Goal: Check status

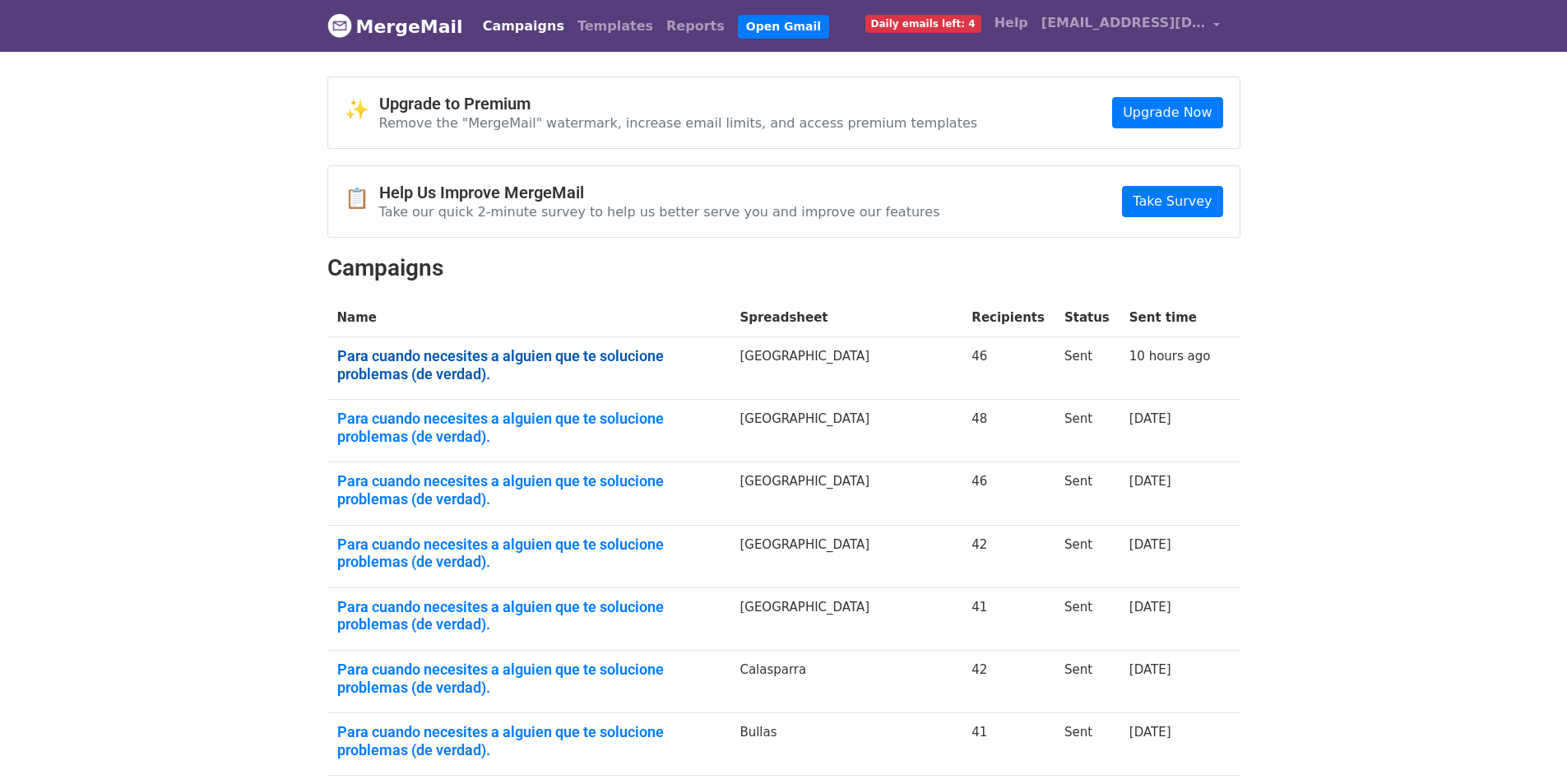
click at [639, 361] on link "Para cuando necesites a alguien que te solucione problemas (de verdad)." at bounding box center [529, 365] width 384 height 36
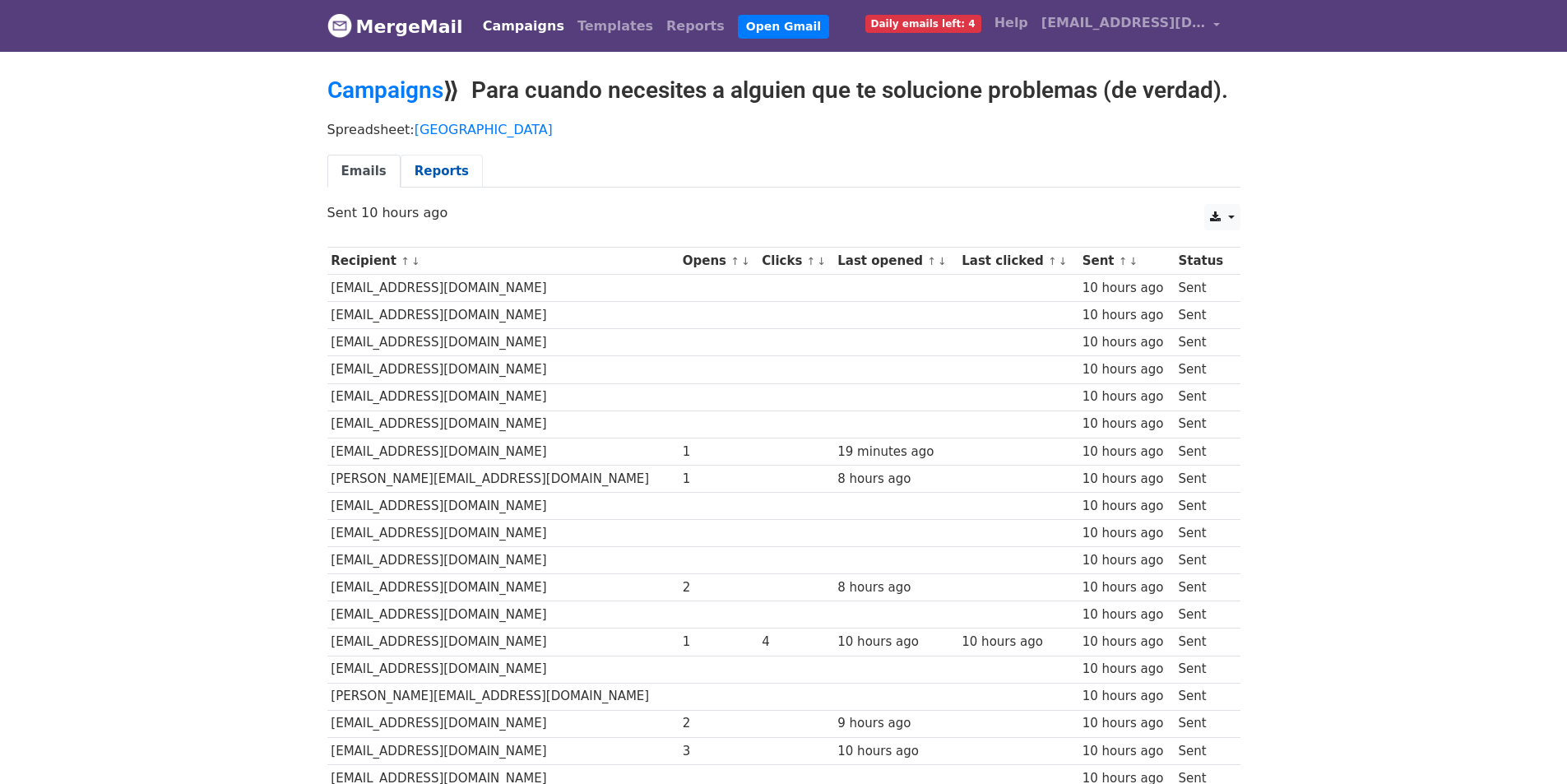
click at [430, 160] on link "Reports" at bounding box center [441, 171] width 82 height 34
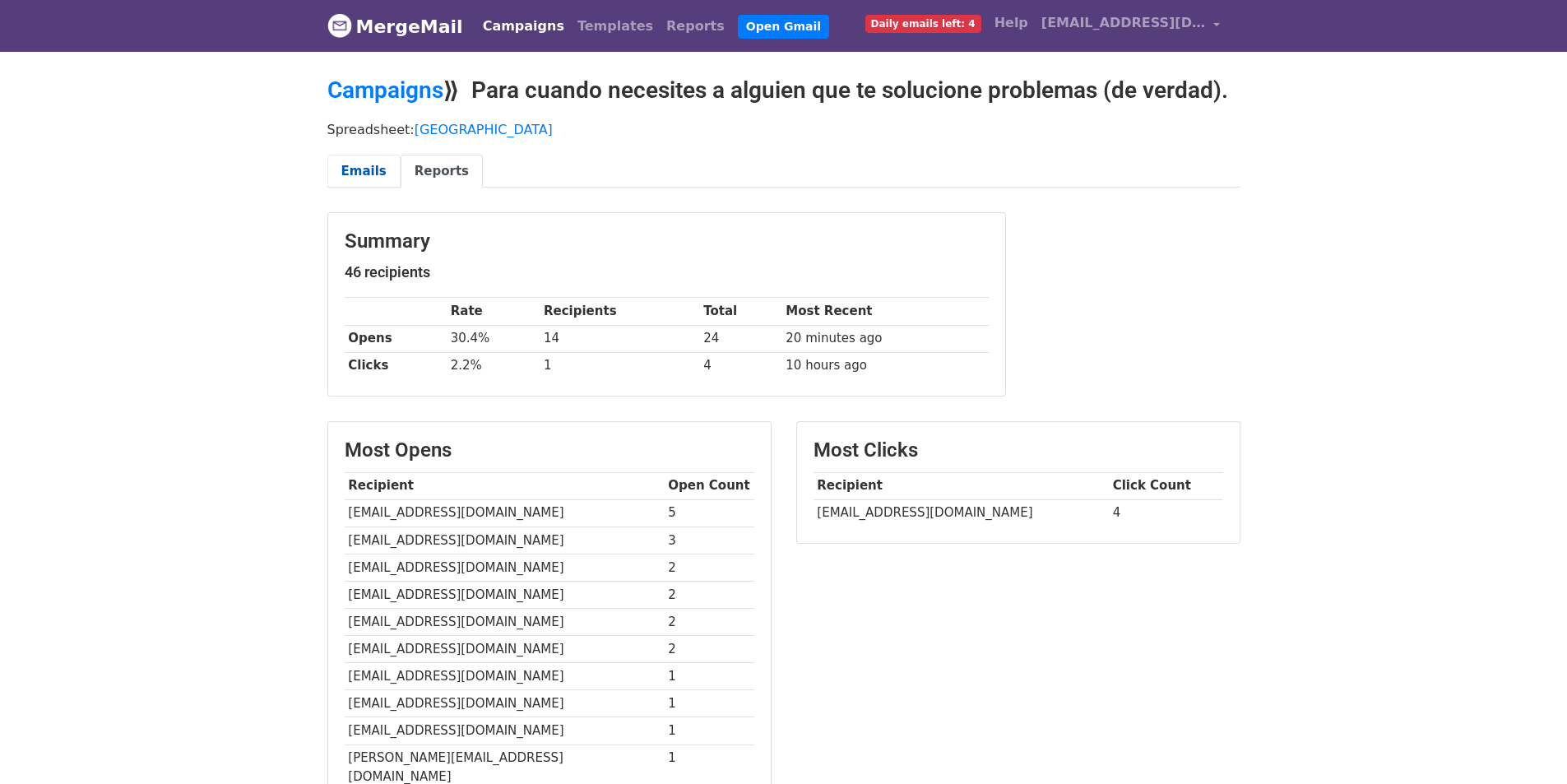
click at [336, 165] on link "Emails" at bounding box center [364, 171] width 73 height 34
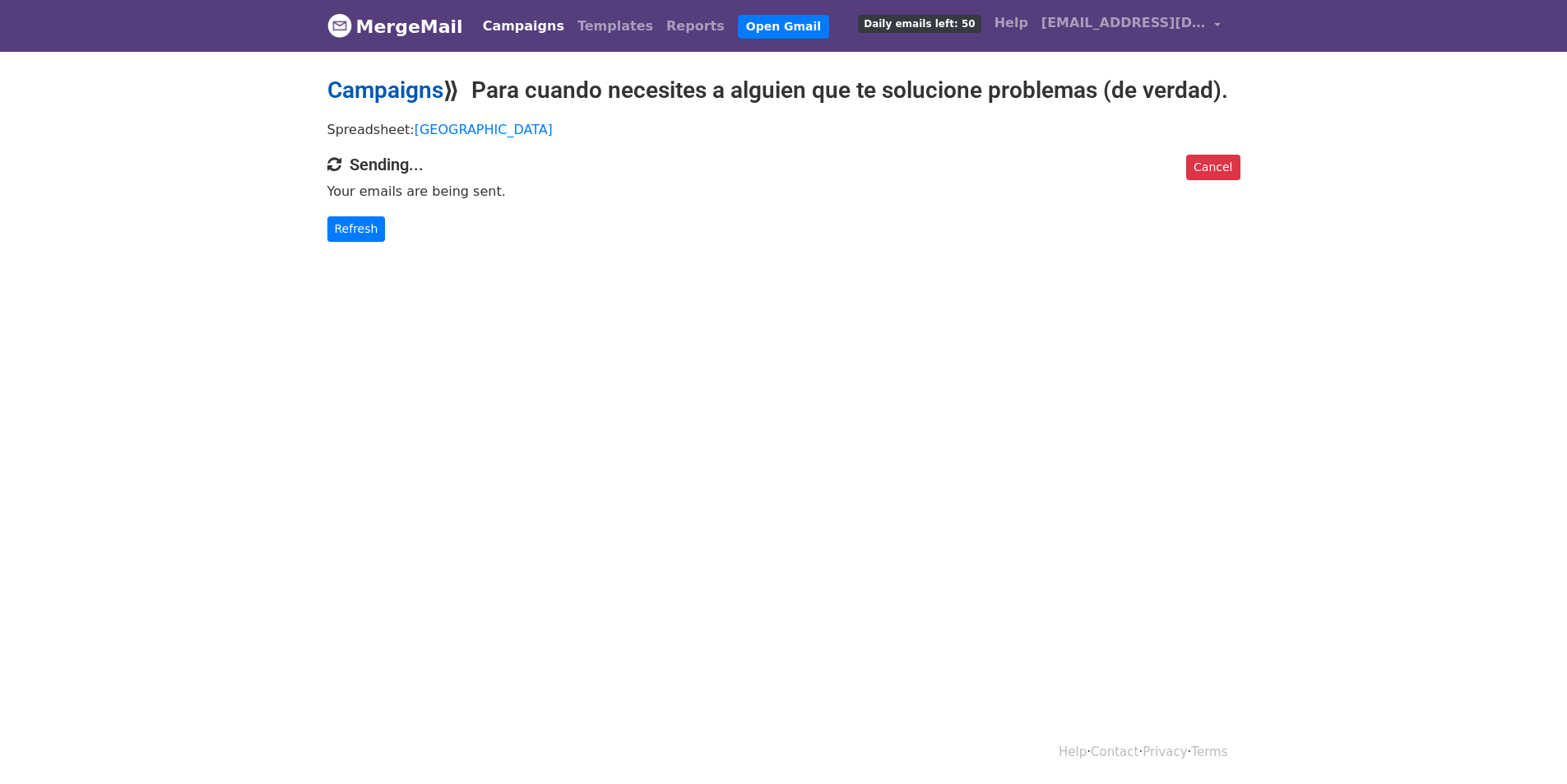
click at [356, 94] on link "Campaigns" at bounding box center [385, 90] width 116 height 27
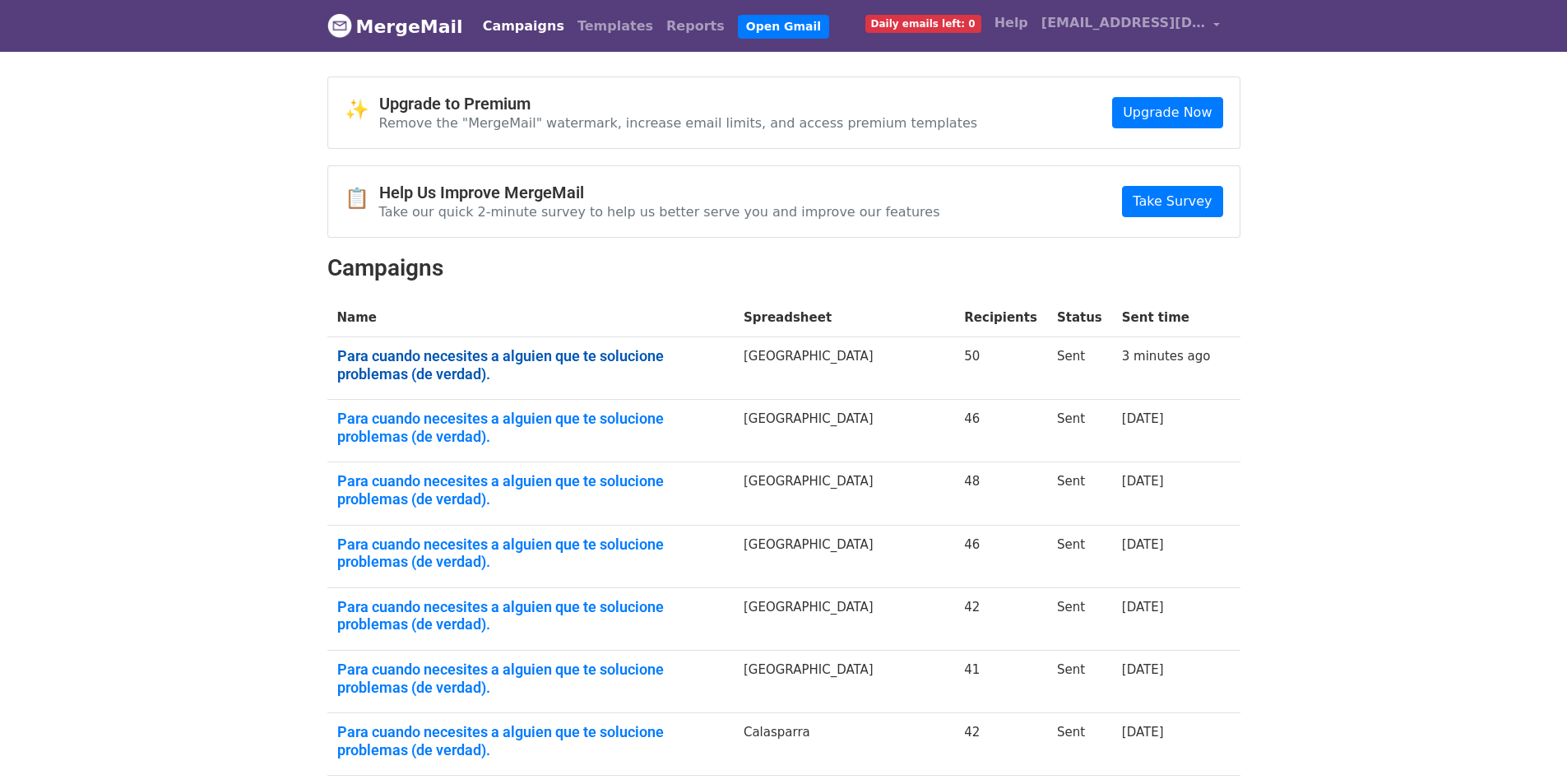
click at [635, 355] on link "Para cuando necesites a alguien que te solucione problemas (de verdad)." at bounding box center [530, 365] width 386 height 36
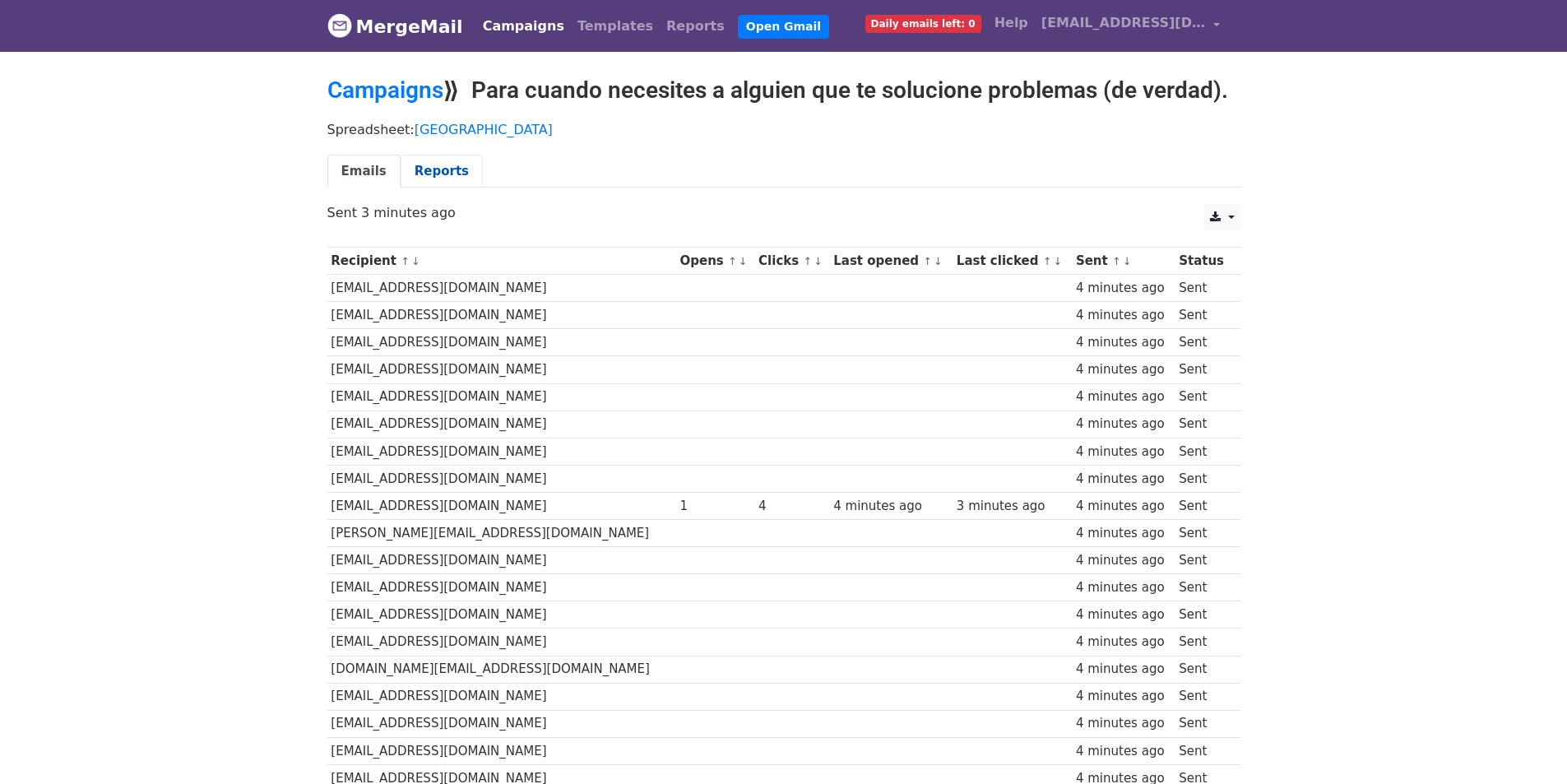
click at [440, 166] on link "Reports" at bounding box center [441, 171] width 82 height 34
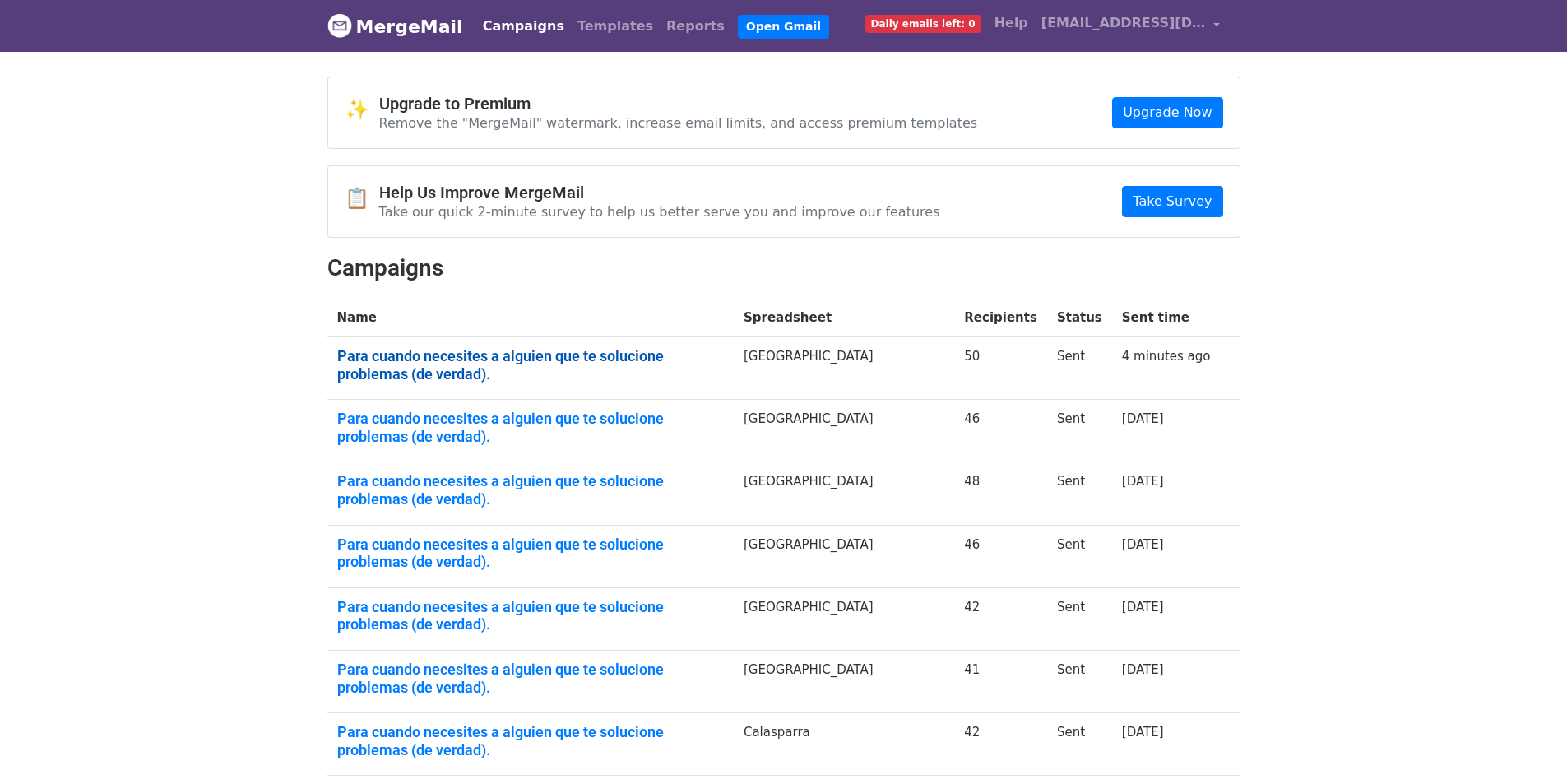
click at [430, 361] on link "Para cuando necesites a alguien que te solucione problemas (de verdad)." at bounding box center [530, 365] width 386 height 36
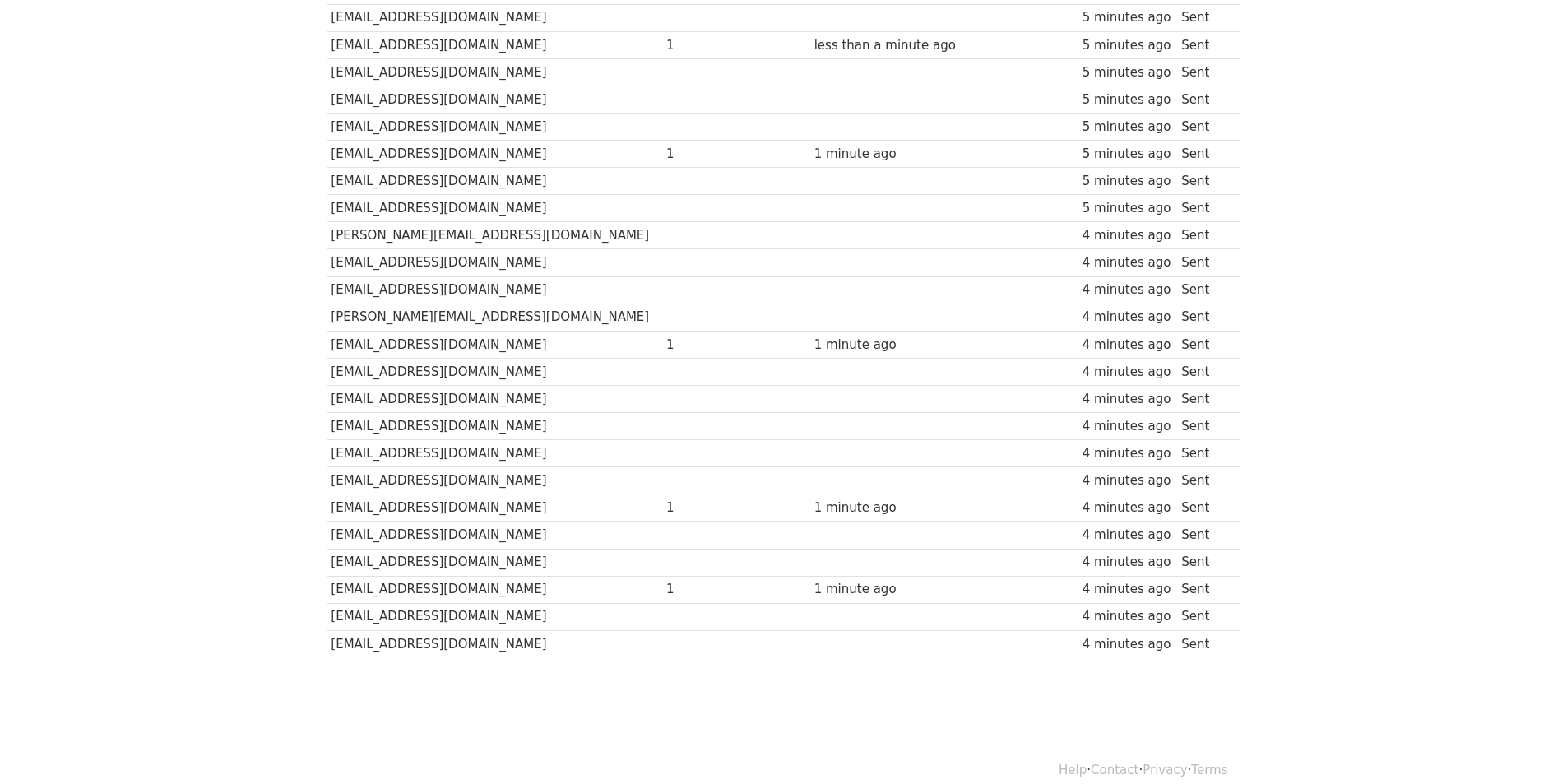
scroll to position [997, 0]
